Goal: Use online tool/utility: Utilize a website feature to perform a specific function

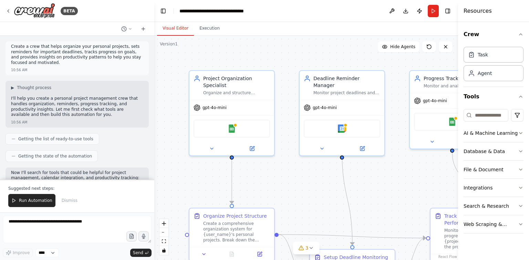
scroll to position [625, 0]
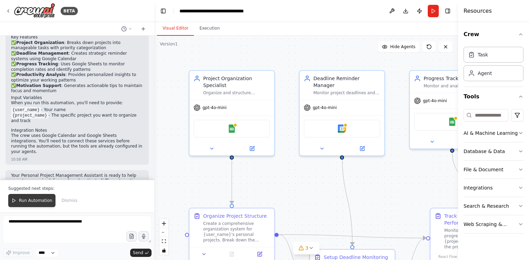
click at [19, 200] on span "Run Automation" at bounding box center [35, 201] width 33 height 6
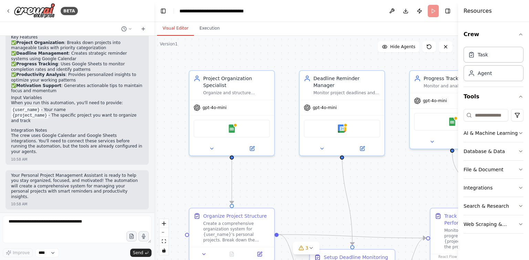
scroll to position [592, 0]
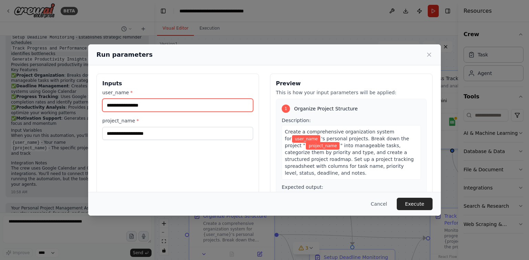
click at [153, 106] on input "user_name *" at bounding box center [177, 105] width 151 height 13
click at [153, 106] on input "**********" at bounding box center [177, 105] width 151 height 13
type input "**********"
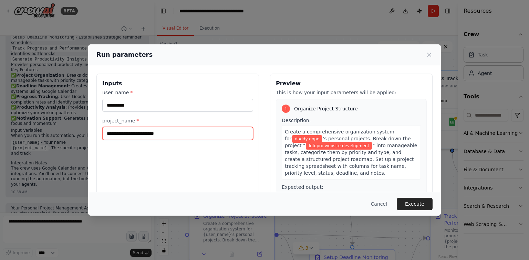
type input "**********"
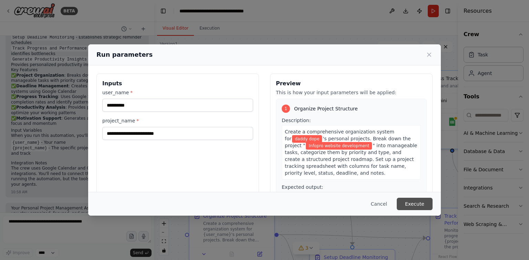
click at [418, 203] on button "Execute" at bounding box center [414, 204] width 36 height 12
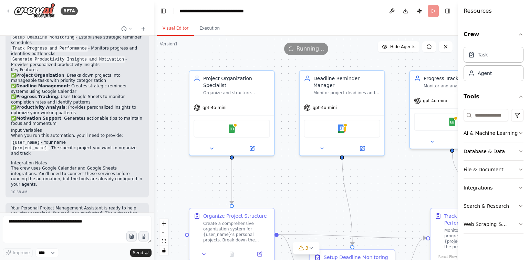
click at [176, 30] on button "Visual Editor" at bounding box center [175, 28] width 37 height 14
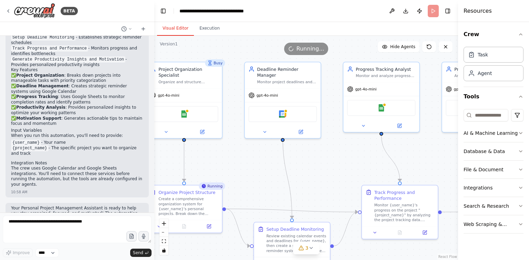
drag, startPoint x: 288, startPoint y: 148, endPoint x: 240, endPoint y: 138, distance: 48.8
click at [240, 138] on div ".deletable-edge-delete-btn { width: 20px; height: 20px; border: 0px solid #ffff…" at bounding box center [306, 148] width 304 height 224
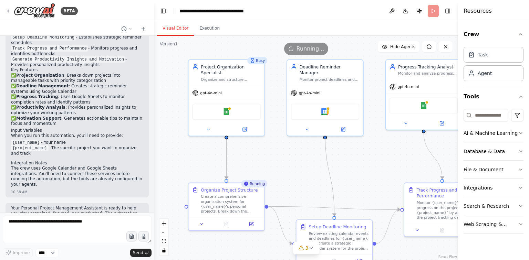
drag, startPoint x: 359, startPoint y: 152, endPoint x: 405, endPoint y: 156, distance: 45.6
click at [405, 156] on div ".deletable-edge-delete-btn { width: 20px; height: 20px; border: 0px solid #ffff…" at bounding box center [306, 148] width 304 height 224
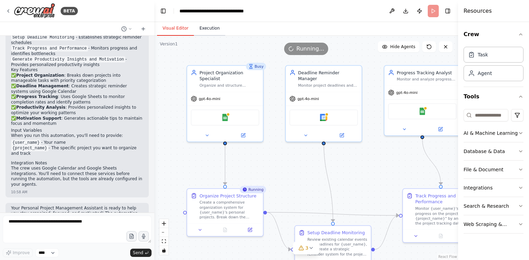
click at [200, 27] on button "Execution" at bounding box center [209, 28] width 31 height 14
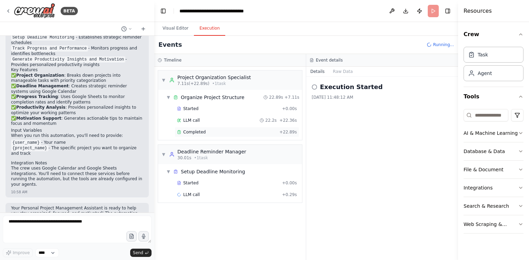
click at [202, 131] on span "Completed" at bounding box center [194, 132] width 22 height 6
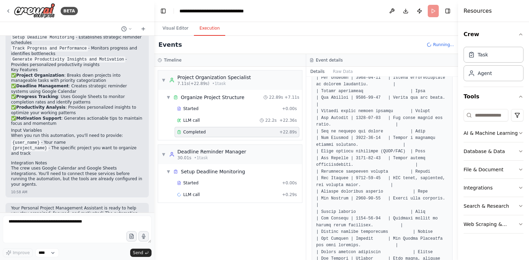
scroll to position [1001, 0]
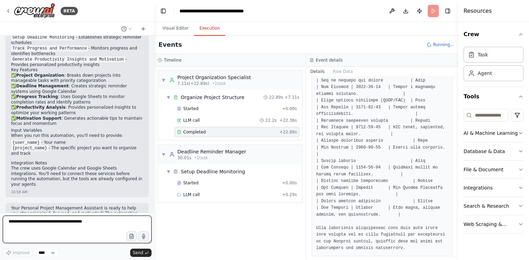
click at [73, 221] on textarea at bounding box center [77, 230] width 149 height 28
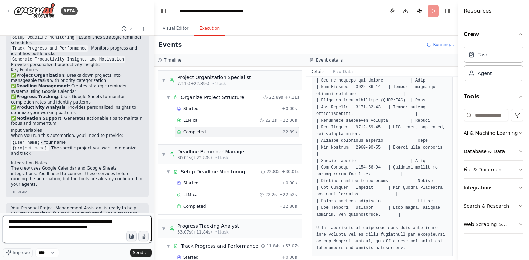
paste textarea "**********"
type textarea "**********"
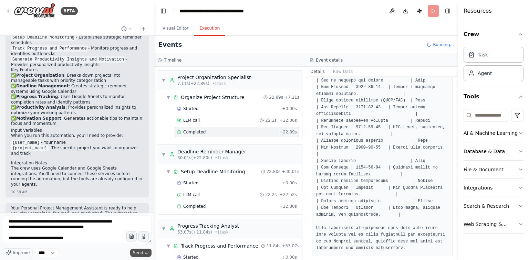
click at [136, 253] on span "Send" at bounding box center [138, 253] width 10 height 6
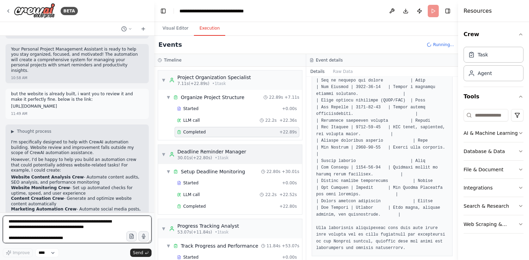
scroll to position [756, 0]
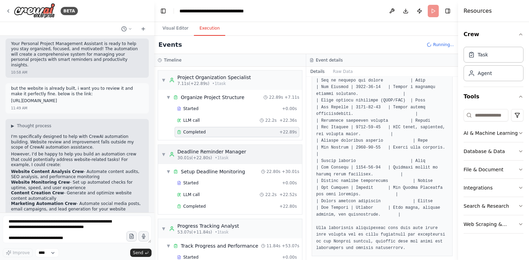
click at [215, 157] on span "• 1 task" at bounding box center [222, 158] width 14 height 6
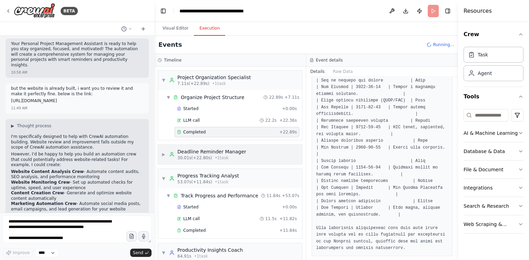
click at [215, 157] on span "• 1 task" at bounding box center [222, 158] width 14 height 6
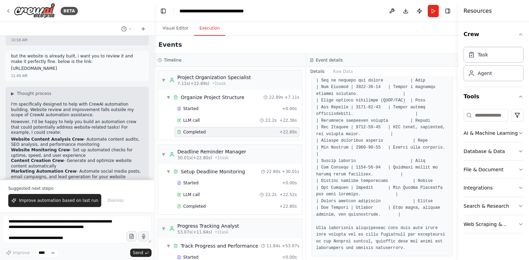
scroll to position [789, 0]
click at [58, 198] on button "Improve automation based on last run" at bounding box center [54, 200] width 93 height 13
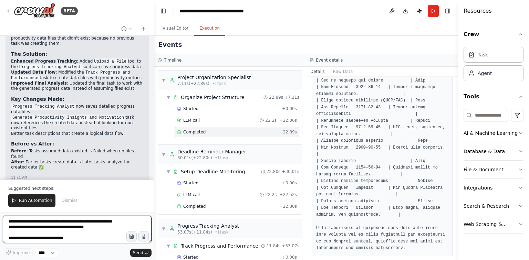
scroll to position [1359, 0]
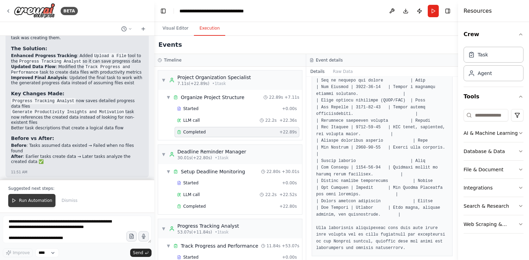
click at [38, 201] on span "Run Automation" at bounding box center [35, 201] width 33 height 6
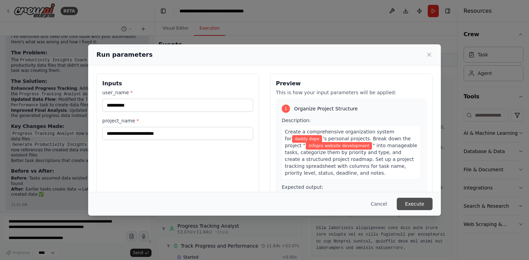
click at [409, 203] on button "Execute" at bounding box center [414, 204] width 36 height 12
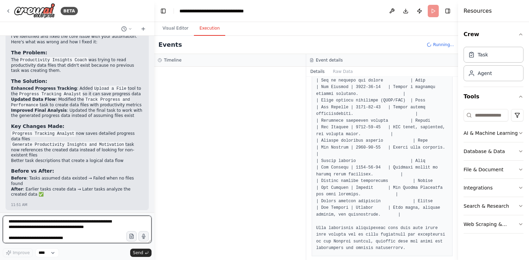
click at [67, 219] on textarea "**********" at bounding box center [77, 230] width 149 height 28
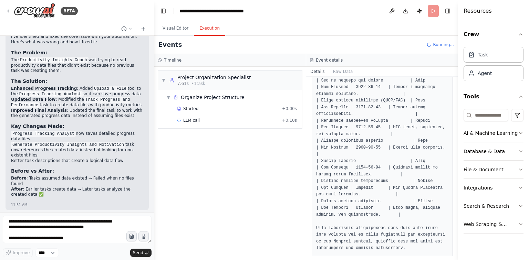
click at [432, 8] on header "**********" at bounding box center [306, 11] width 304 height 22
click at [448, 12] on button "Toggle Right Sidebar" at bounding box center [448, 11] width 10 height 10
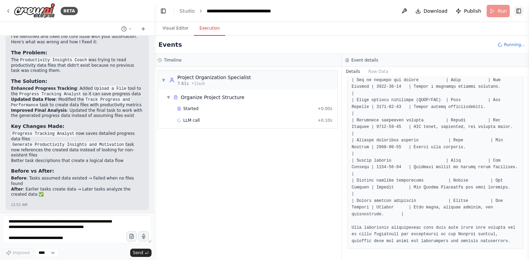
scroll to position [833, 0]
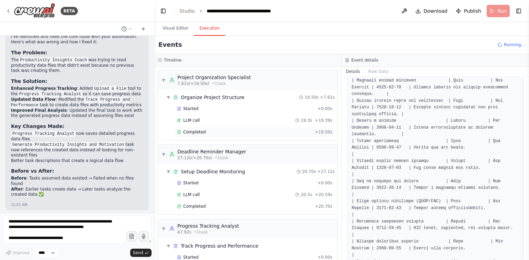
click at [225, 131] on div "Completed" at bounding box center [244, 132] width 135 height 6
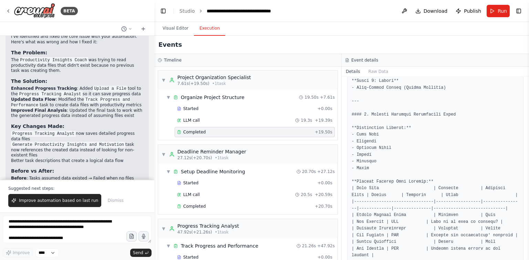
scroll to position [1359, 0]
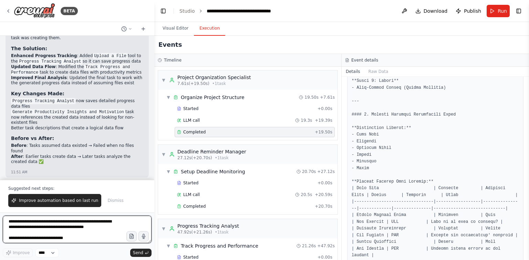
click at [74, 225] on textarea "**********" at bounding box center [77, 230] width 149 height 28
type textarea "**********"
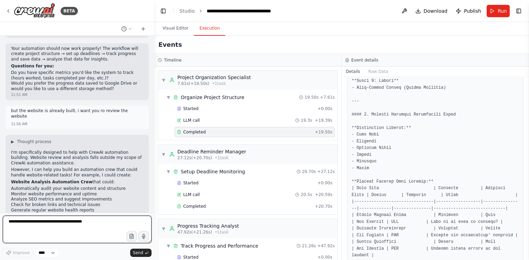
scroll to position [1509, 0]
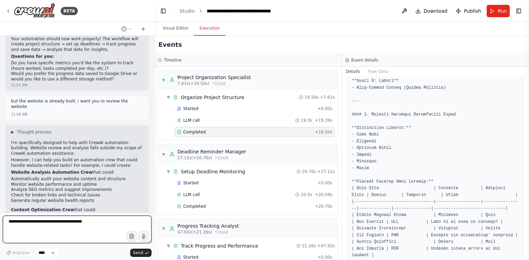
click at [67, 234] on textarea at bounding box center [77, 230] width 149 height 28
type textarea "*********"
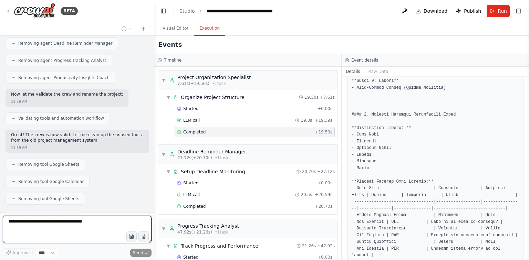
scroll to position [2415, 0]
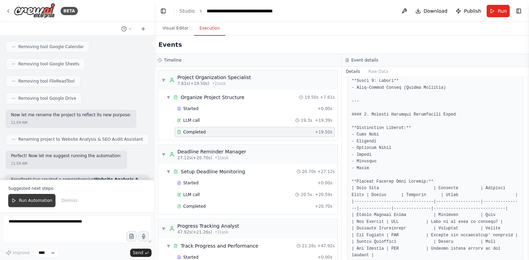
click at [37, 201] on span "Run Automation" at bounding box center [35, 201] width 33 height 6
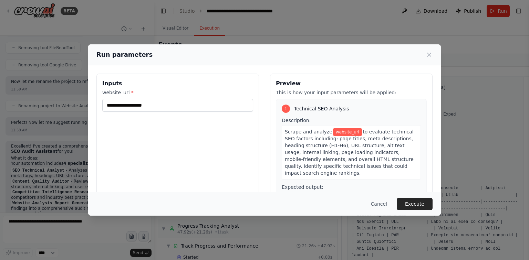
scroll to position [2549, 0]
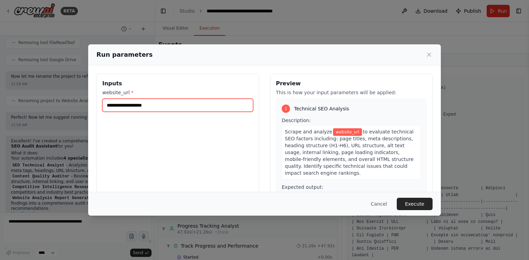
click at [129, 104] on input "website_url *" at bounding box center [177, 105] width 151 height 13
paste input "**********"
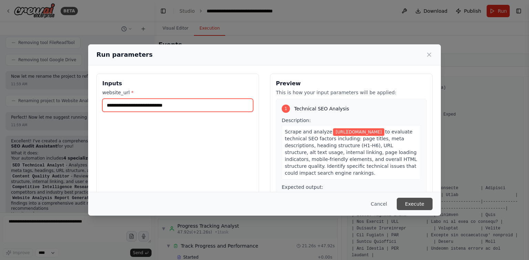
type input "**********"
click at [409, 204] on button "Execute" at bounding box center [414, 204] width 36 height 12
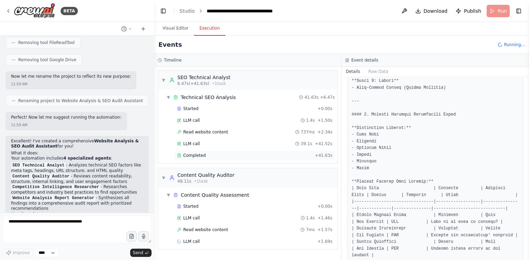
click at [228, 155] on div "Completed" at bounding box center [244, 156] width 135 height 6
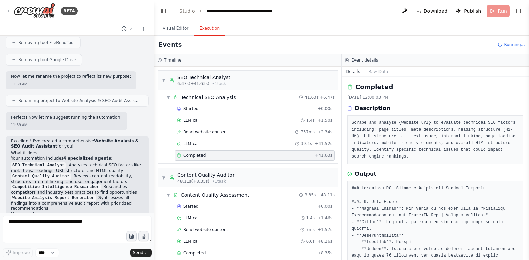
scroll to position [28, 0]
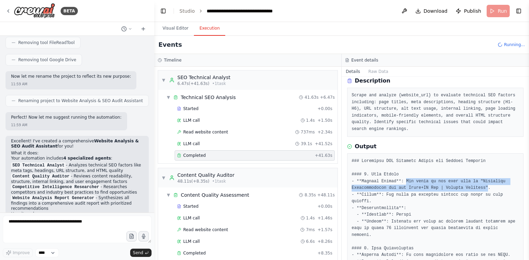
drag, startPoint x: 401, startPoint y: 180, endPoint x: 476, endPoint y: 185, distance: 75.2
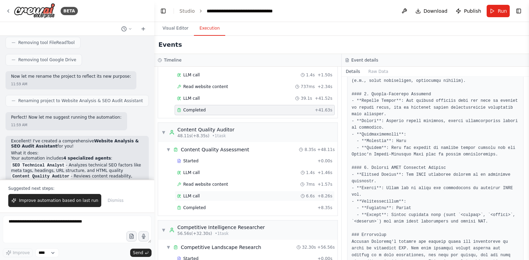
scroll to position [55, 0]
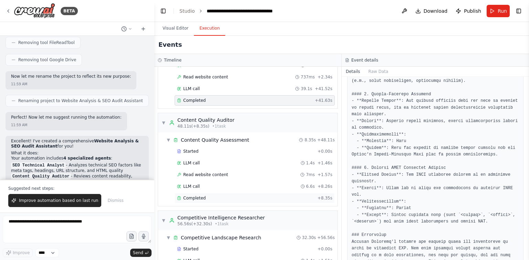
click at [215, 200] on div "Completed + 8.35s" at bounding box center [254, 198] width 160 height 10
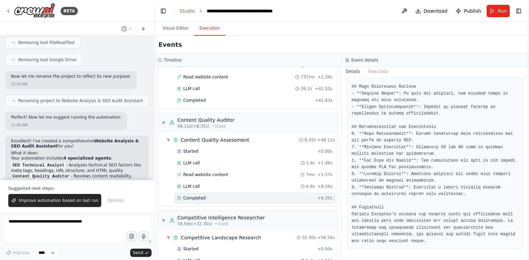
scroll to position [484, 0]
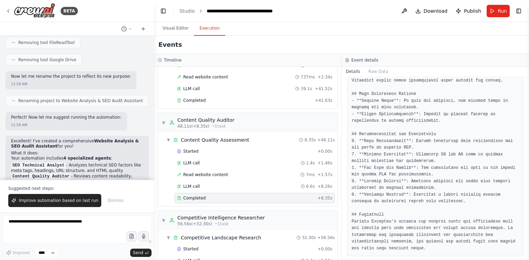
click at [215, 200] on div "Completed + 8.35s" at bounding box center [254, 198] width 160 height 10
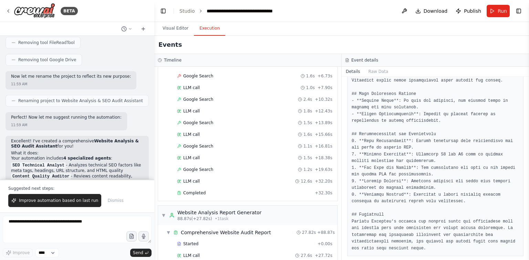
scroll to position [275, 0]
click at [238, 190] on div "Completed" at bounding box center [244, 193] width 135 height 6
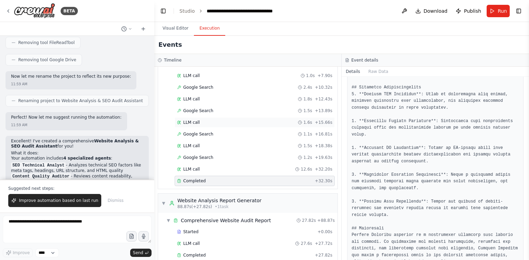
scroll to position [293, 0]
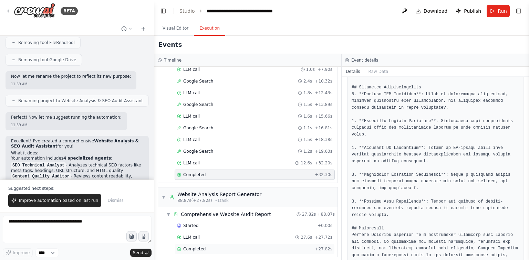
click at [212, 246] on div "Completed" at bounding box center [244, 249] width 135 height 6
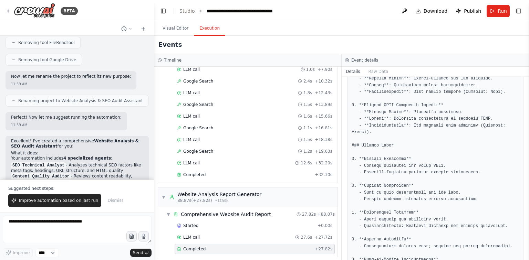
scroll to position [633, 0]
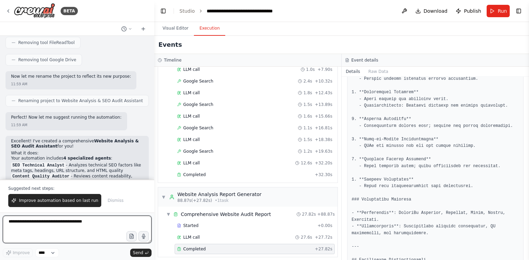
click at [85, 233] on textarea at bounding box center [77, 230] width 149 height 28
type textarea "**********"
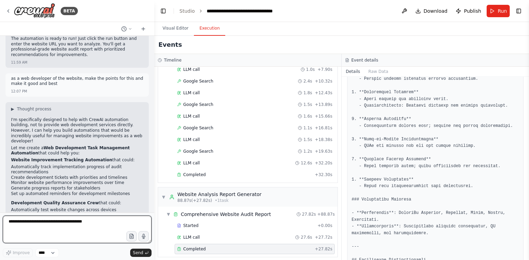
scroll to position [2791, 0]
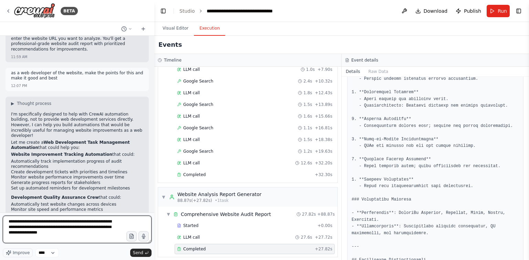
type textarea "**********"
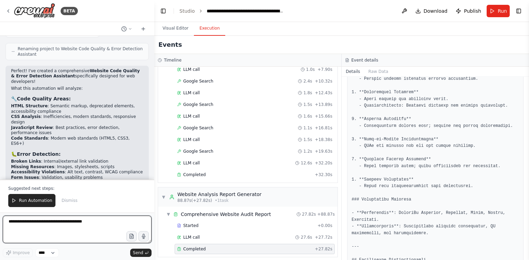
scroll to position [3874, 0]
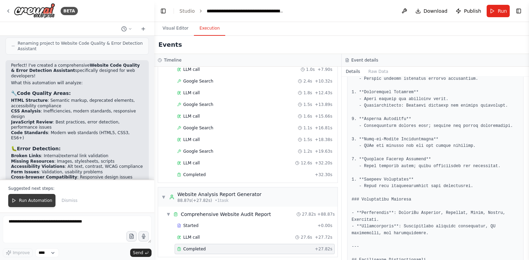
click at [29, 205] on button "Run Automation" at bounding box center [31, 200] width 47 height 13
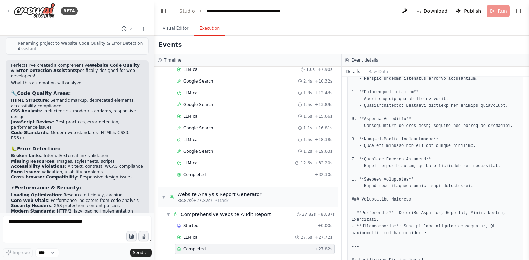
scroll to position [3841, 0]
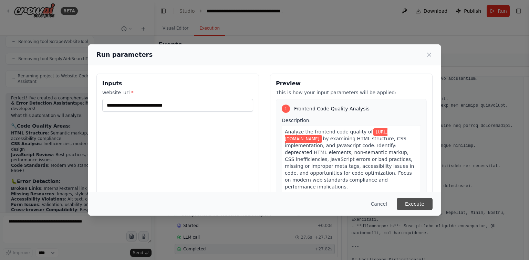
click at [427, 205] on button "Execute" at bounding box center [414, 204] width 36 height 12
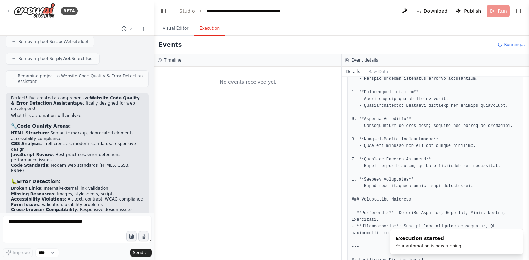
scroll to position [0, 0]
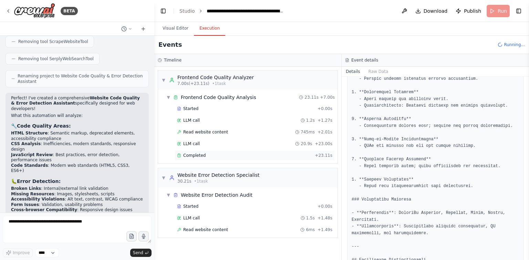
click at [202, 155] on span "Completed" at bounding box center [194, 156] width 22 height 6
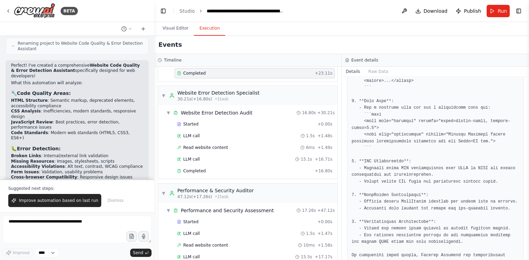
scroll to position [83, 0]
click at [232, 168] on div "Completed" at bounding box center [244, 171] width 135 height 6
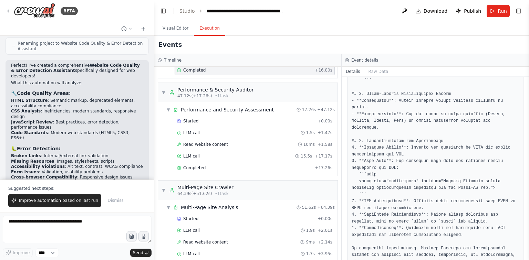
scroll to position [193, 0]
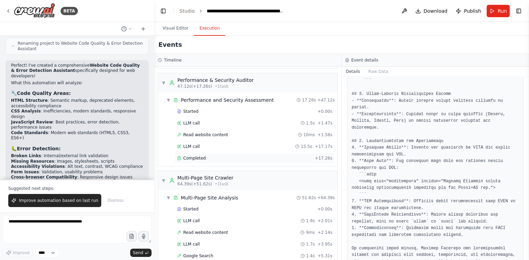
click at [242, 157] on div "Completed" at bounding box center [244, 159] width 135 height 6
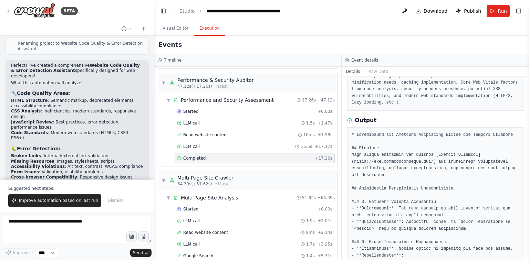
scroll to position [70, 0]
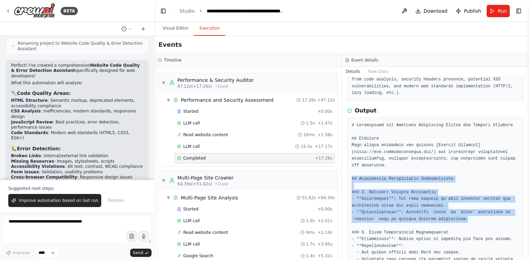
drag, startPoint x: 351, startPoint y: 171, endPoint x: 459, endPoint y: 210, distance: 114.6
copy pre "## Performance Optimization Opportunities ### 1. Resource Loading Efficiency - …"
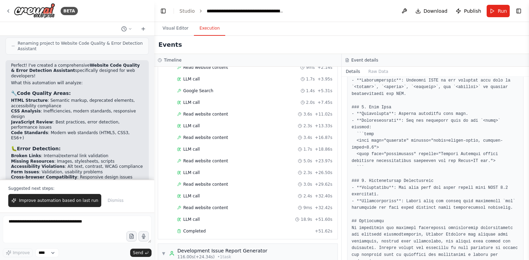
scroll to position [385, 0]
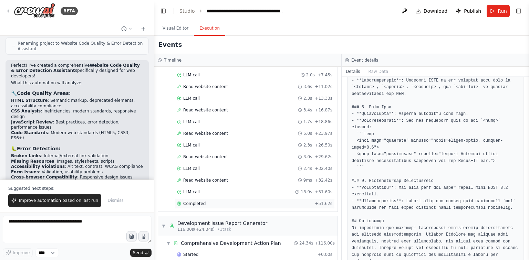
click at [222, 201] on div "Completed + 51.62s" at bounding box center [254, 204] width 160 height 10
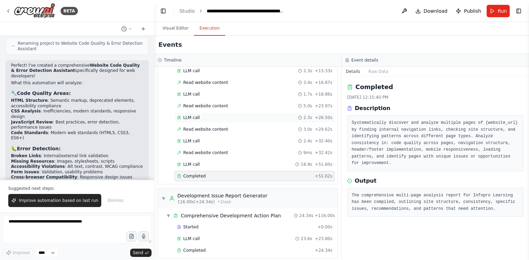
scroll to position [413, 0]
click at [209, 245] on div "Completed + 24.34s" at bounding box center [254, 250] width 160 height 10
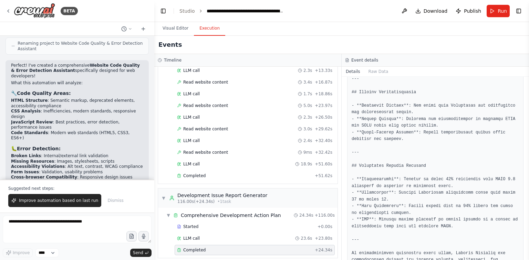
scroll to position [1115, 0]
